Goal: Navigation & Orientation: Find specific page/section

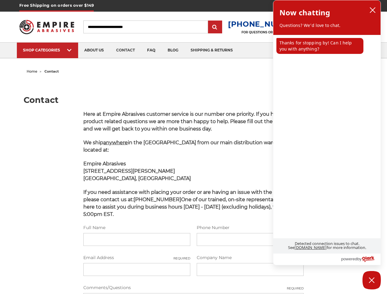
click at [194, 147] on p "We ship anywhere in the [GEOGRAPHIC_DATA] from our main distribution warehouse …" at bounding box center [193, 146] width 221 height 15
click at [151, 27] on input "Search" at bounding box center [145, 27] width 125 height 13
click at [220, 27] on input "submit" at bounding box center [215, 27] width 12 height 12
click at [48, 50] on div "SHOP CATEGORIES" at bounding box center [47, 50] width 49 height 5
click at [373, 10] on icon "close chatbox" at bounding box center [373, 10] width 5 height 5
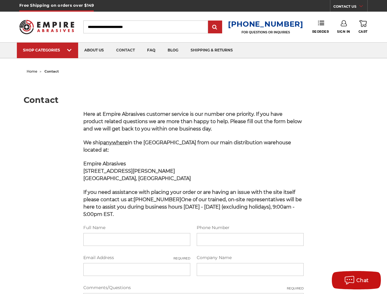
drag, startPoint x: 3, startPoint y: 3, endPoint x: 0, endPoint y: 0, distance: 4.3
click at [320, 46] on ul "SHOP CATEGORIES sanding belts 3/8" x 13" 1/2" x 18" 1/2" x 24" faq" at bounding box center [194, 50] width 354 height 15
click at [372, 281] on div "Chat" at bounding box center [356, 281] width 31 height 10
